Goal: Download file/media

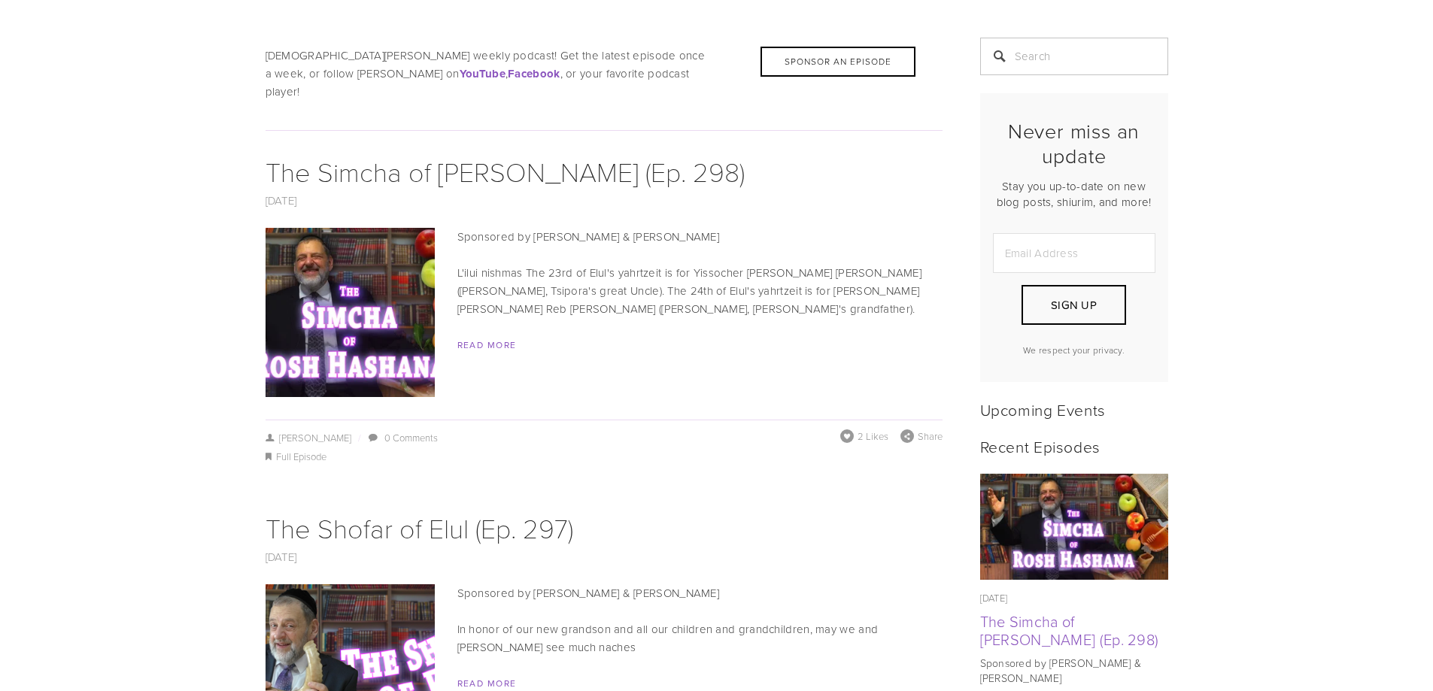
scroll to position [226, 0]
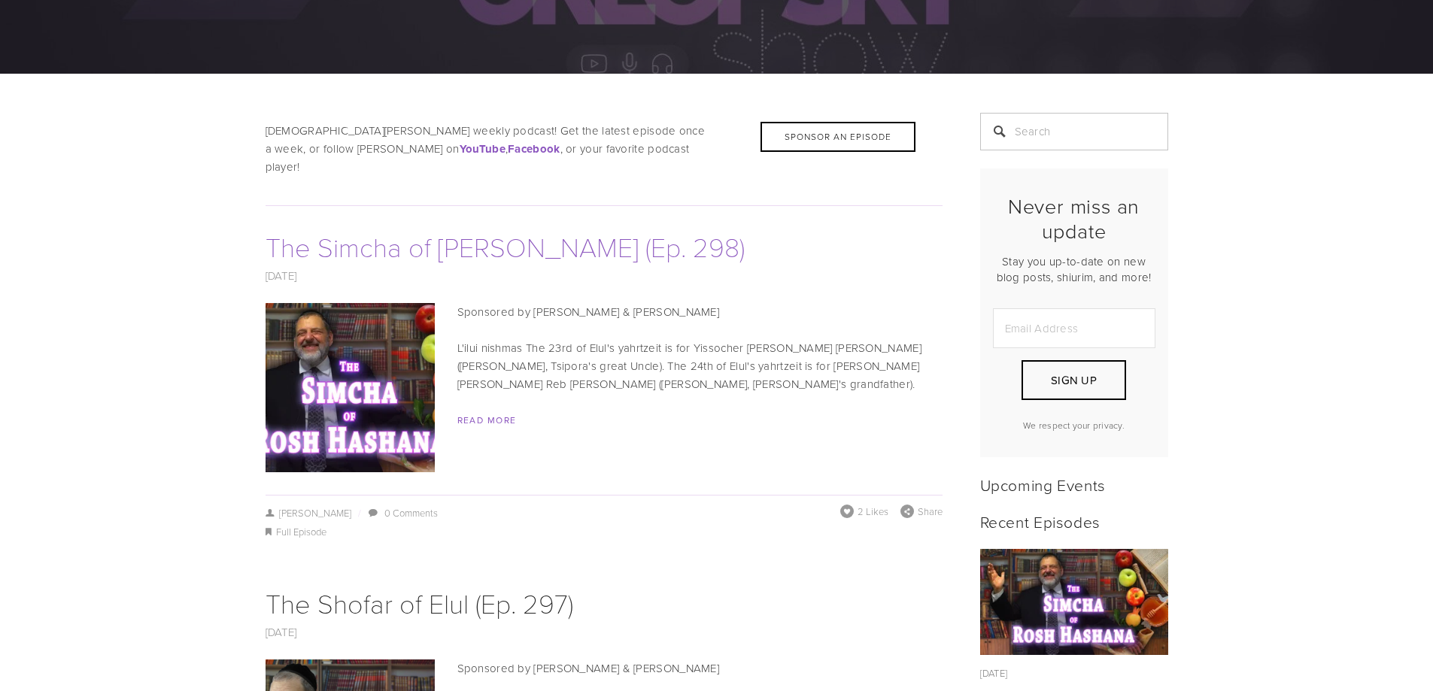
click at [413, 232] on link "The Simcha of [PERSON_NAME] (Ep. 298)" at bounding box center [505, 246] width 479 height 37
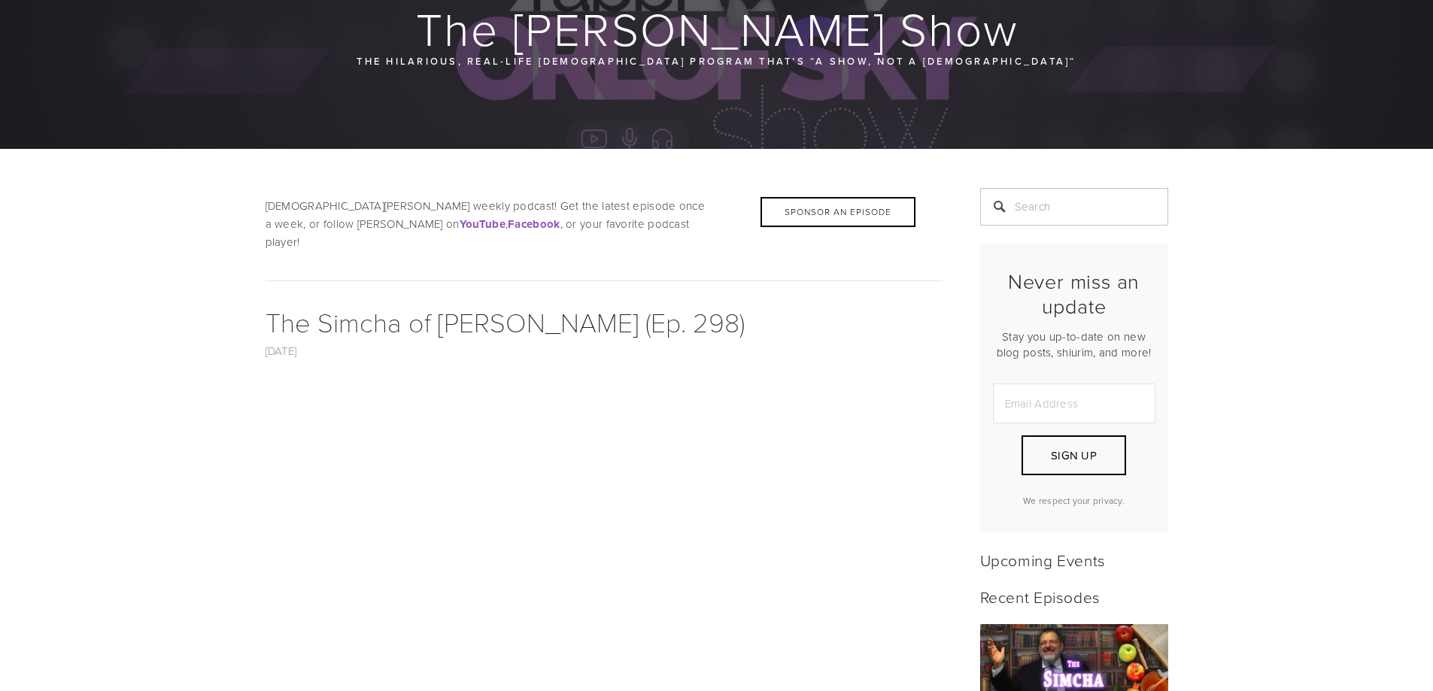
scroll to position [376, 0]
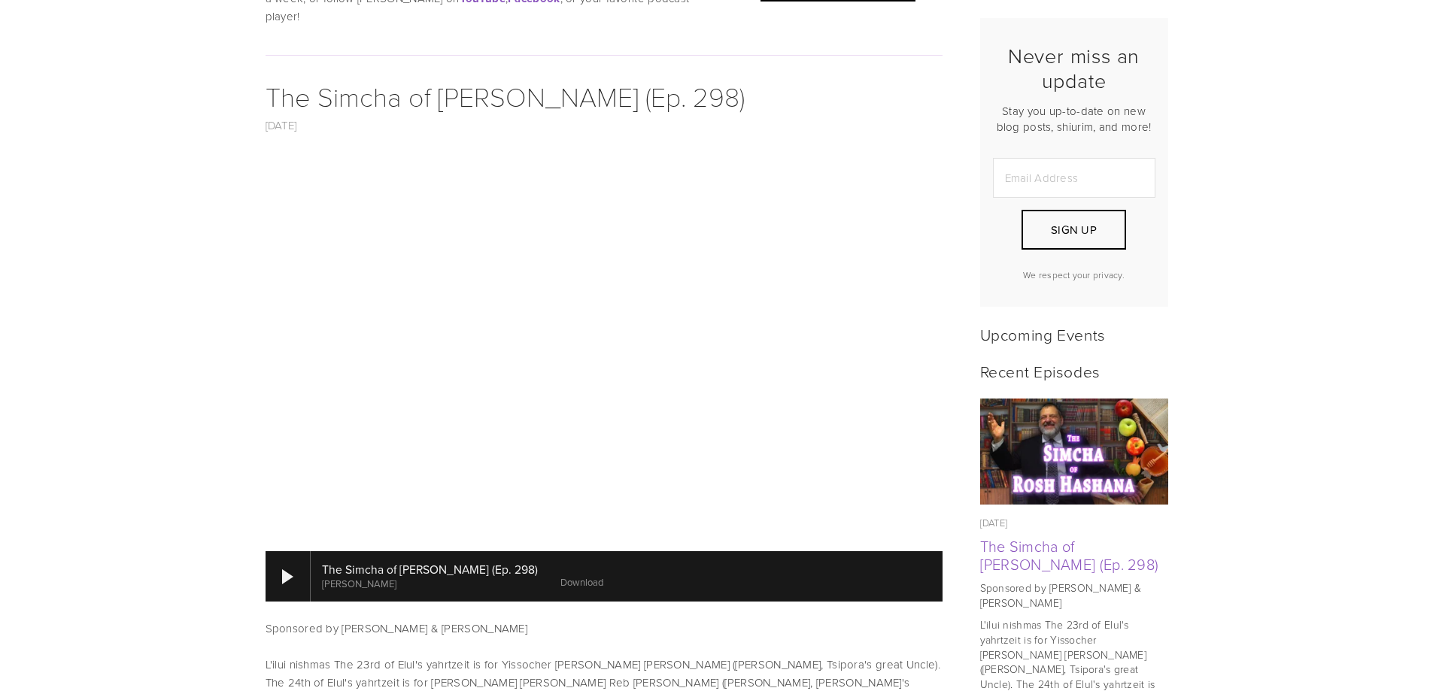
click at [582, 576] on link "Download" at bounding box center [582, 583] width 43 height 14
